Goal: Task Accomplishment & Management: Manage account settings

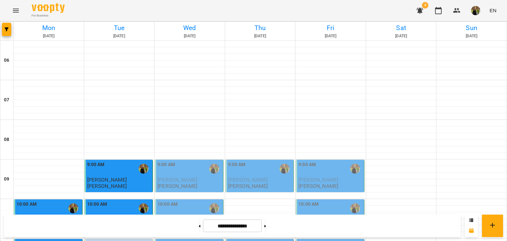
scroll to position [99, 0]
click at [184, 161] on div "9:00 AM" at bounding box center [189, 168] width 64 height 15
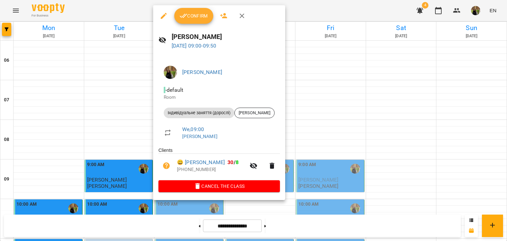
click at [198, 18] on span "Confirm" at bounding box center [193, 16] width 28 height 8
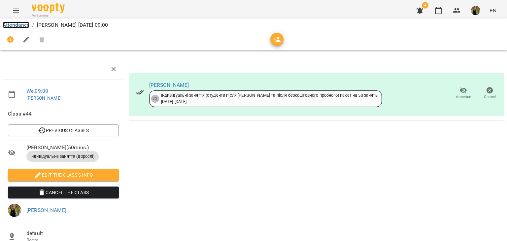
click at [24, 24] on link "Attendance" at bounding box center [16, 25] width 27 height 6
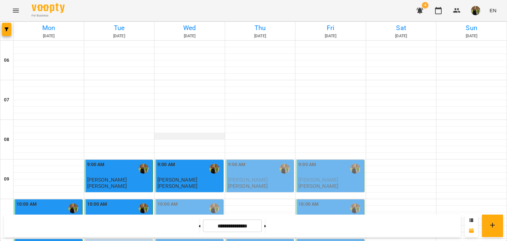
scroll to position [264, 0]
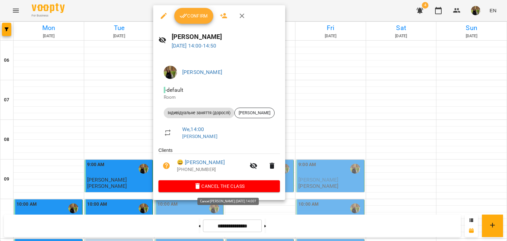
click at [253, 184] on span "Cancel the class" at bounding box center [219, 186] width 111 height 8
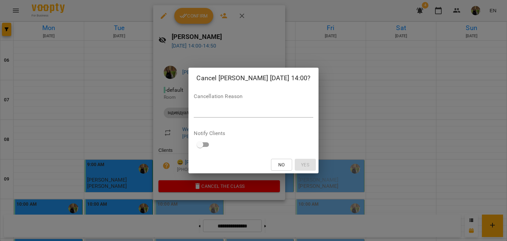
click at [260, 106] on div "Cancellation Reason *" at bounding box center [253, 107] width 119 height 26
click at [261, 106] on div "Cancellation Reason *" at bounding box center [253, 107] width 119 height 26
click at [262, 110] on textarea at bounding box center [253, 112] width 119 height 6
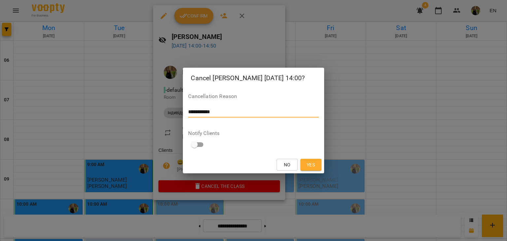
drag, startPoint x: 262, startPoint y: 110, endPoint x: 168, endPoint y: 118, distance: 94.4
click at [168, 118] on div "**********" at bounding box center [253, 120] width 507 height 241
type textarea "**********"
click at [315, 165] on span "Yes" at bounding box center [311, 165] width 11 height 8
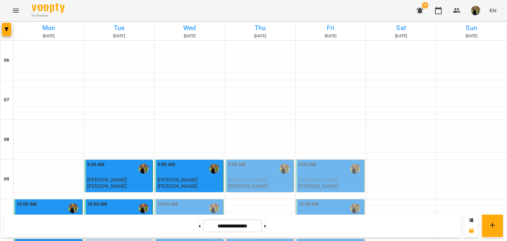
scroll to position [198, 0]
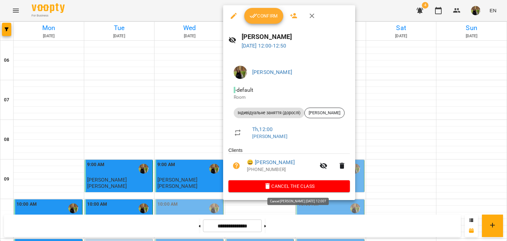
click at [301, 185] on span "Cancel the class" at bounding box center [289, 186] width 111 height 8
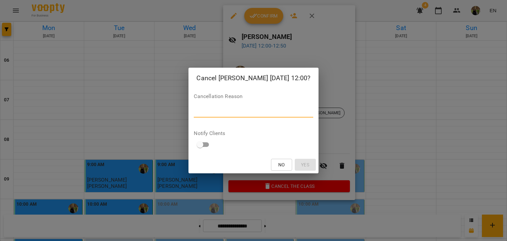
click at [249, 111] on textarea at bounding box center [253, 112] width 119 height 6
paste textarea "**********"
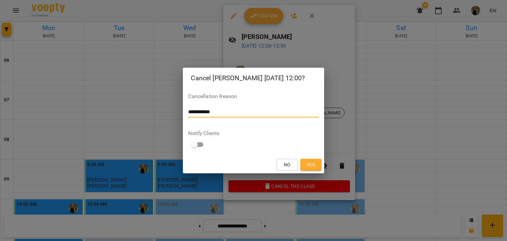
type textarea "**********"
click at [310, 163] on span "Yes" at bounding box center [311, 165] width 8 height 8
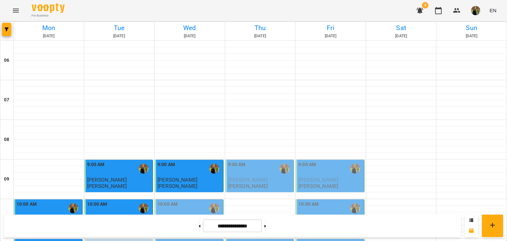
click at [415, 10] on button "button" at bounding box center [420, 11] width 16 height 16
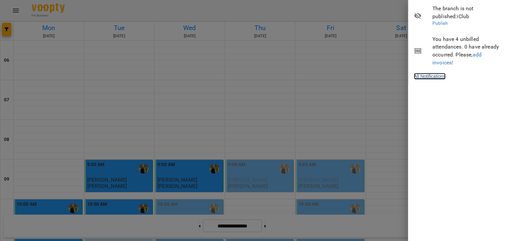
click at [445, 76] on link "All Notifications" at bounding box center [430, 76] width 32 height 7
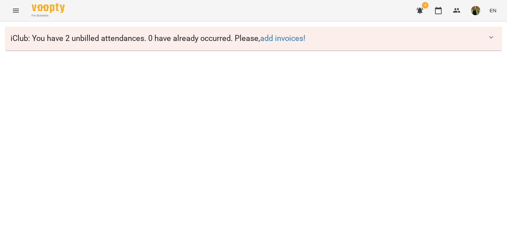
click at [439, 41] on span "iClub : You have 2 unbilled attendances. 0 have already occurred. Please, add i…" at bounding box center [247, 38] width 473 height 10
click at [495, 41] on button "button" at bounding box center [491, 37] width 16 height 16
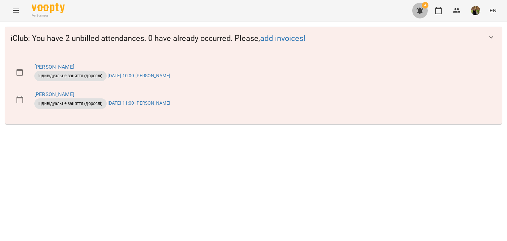
click at [425, 16] on button "button" at bounding box center [420, 11] width 16 height 16
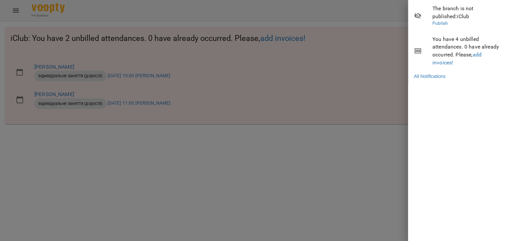
click at [215, 10] on div at bounding box center [253, 120] width 507 height 241
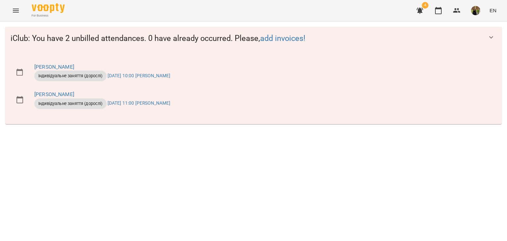
click at [6, 9] on div "For Business 4 EN" at bounding box center [253, 10] width 507 height 21
click at [11, 10] on button "Menu" at bounding box center [16, 11] width 16 height 16
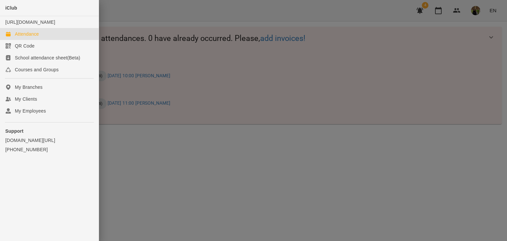
click at [42, 40] on link "Attendance" at bounding box center [49, 34] width 99 height 12
